Goal: Information Seeking & Learning: Learn about a topic

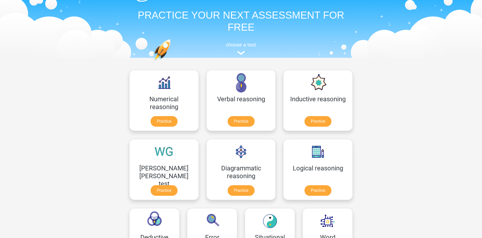
scroll to position [26, 0]
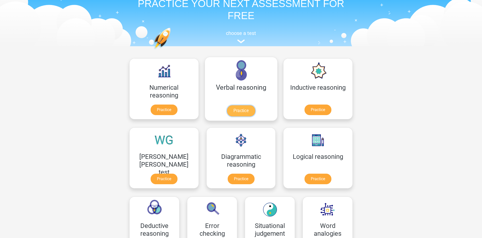
click at [227, 106] on link "Practice" at bounding box center [241, 110] width 28 height 11
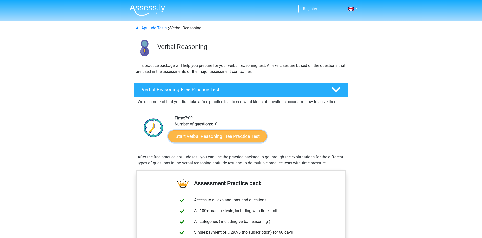
click at [206, 134] on link "Start Verbal Reasoning Free Practice Test" at bounding box center [217, 136] width 98 height 12
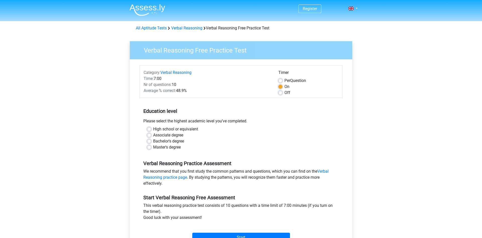
click at [153, 128] on label "High school or equivalent" at bounding box center [175, 129] width 45 height 6
click at [149, 128] on input "High school or equivalent" at bounding box center [149, 128] width 4 height 5
radio input "true"
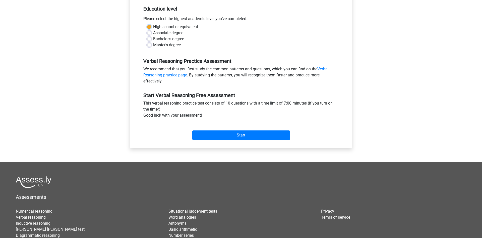
scroll to position [102, 0]
click at [244, 135] on input "Start" at bounding box center [241, 135] width 98 height 10
